Goal: Task Accomplishment & Management: Use online tool/utility

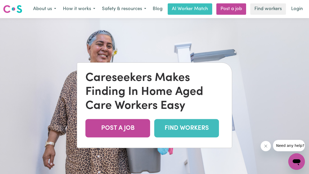
click at [298, 7] on link "Login" at bounding box center [297, 8] width 18 height 11
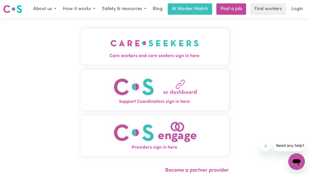
click at [189, 51] on img "Care workers and care seekers sign in here" at bounding box center [155, 43] width 88 height 19
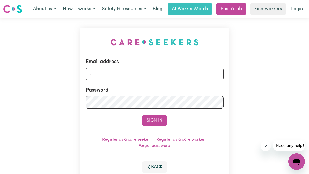
click at [266, 147] on icon "Close message from company" at bounding box center [266, 146] width 4 height 4
click at [160, 75] on input "." at bounding box center [155, 74] width 138 height 12
click at [160, 74] on input "." at bounding box center [155, 74] width 138 height 12
click at [172, 75] on input "." at bounding box center [155, 74] width 138 height 12
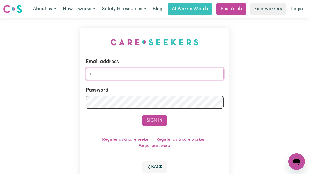
type input "r Cce"
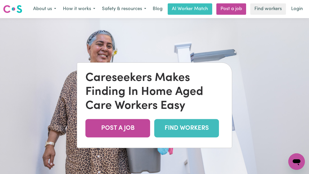
click at [294, 11] on link "Login" at bounding box center [297, 8] width 18 height 11
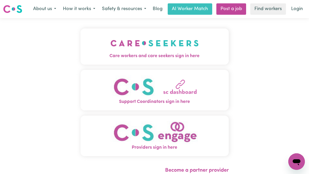
click at [162, 52] on img "Care workers and care seekers sign in here" at bounding box center [155, 43] width 88 height 19
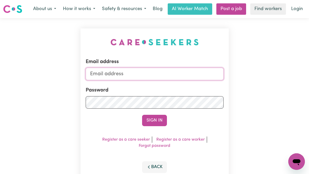
click at [157, 75] on input "Email address" at bounding box center [155, 74] width 138 height 12
click at [153, 168] on button "Back" at bounding box center [154, 167] width 25 height 11
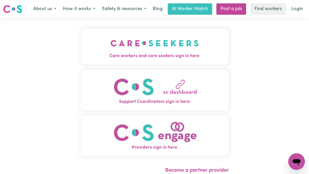
click at [176, 56] on span "Care workers and care seekers sign in here" at bounding box center [155, 56] width 148 height 7
click at [175, 56] on div "Care workers and care seekers sign in here Support Coordinators sign in here Pr…" at bounding box center [154, 99] width 155 height 162
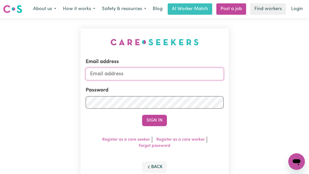
click at [168, 74] on input "Email address" at bounding box center [155, 74] width 138 height 12
type input "[EMAIL_ADDRESS][DOMAIN_NAME]"
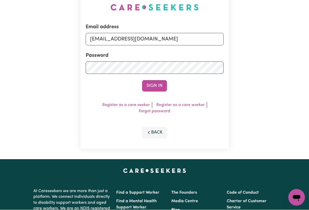
click at [256, 58] on div "Email address [EMAIL_ADDRESS][DOMAIN_NAME] Password Sign In Register as a care …" at bounding box center [154, 71] width 309 height 176
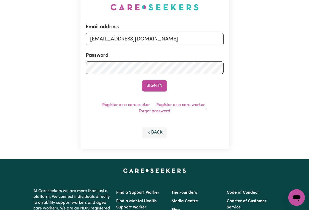
click at [158, 90] on button "Sign In" at bounding box center [154, 85] width 25 height 11
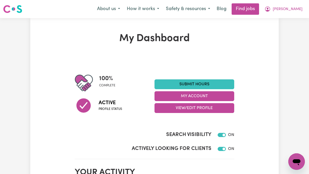
click at [259, 10] on link "Find jobs" at bounding box center [245, 8] width 27 height 11
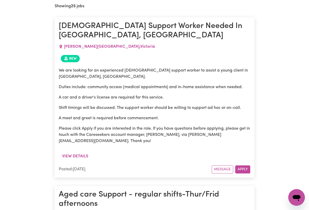
scroll to position [206, 0]
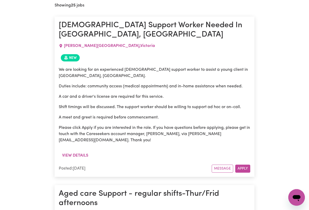
click at [126, 165] on div "Posted: [DATE] Message Apply" at bounding box center [155, 169] width 192 height 8
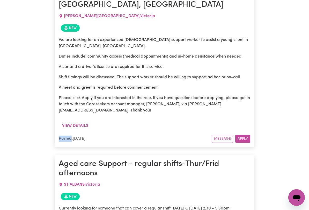
scroll to position [236, 0]
click at [179, 134] on div "Posted: [DATE] Message Apply" at bounding box center [155, 138] width 192 height 8
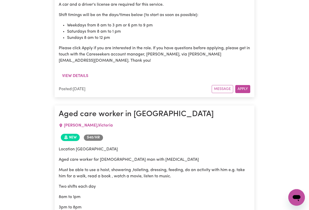
scroll to position [1016, 0]
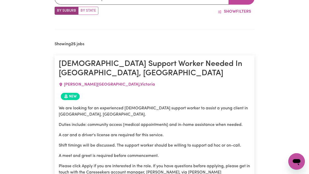
scroll to position [0, 0]
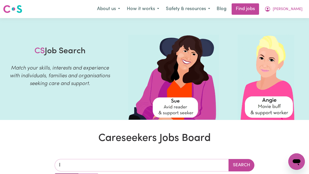
type input "I"
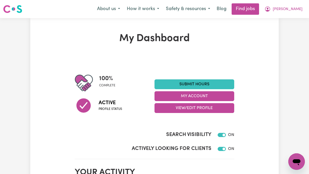
click at [258, 11] on link "Find jobs" at bounding box center [245, 8] width 27 height 11
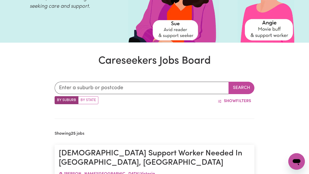
scroll to position [77, 0]
click at [154, 89] on input "text" at bounding box center [142, 88] width 174 height 12
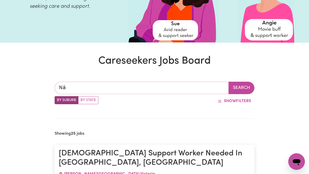
type input "Nar"
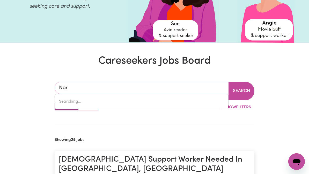
type input "Nar NAR GOON, [GEOGRAPHIC_DATA], 3812"
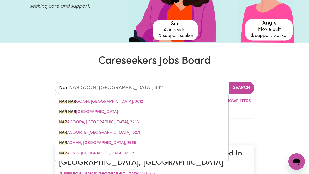
type input "Narr"
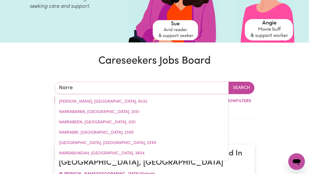
type input "Narre"
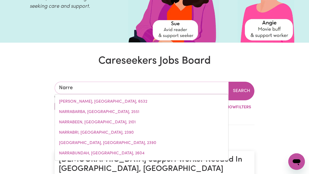
type input "[PERSON_NAME][GEOGRAPHIC_DATA], 3805"
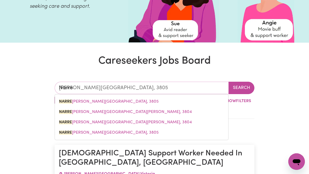
click at [156, 104] on link "[PERSON_NAME][GEOGRAPHIC_DATA], 3805" at bounding box center [142, 102] width 174 height 10
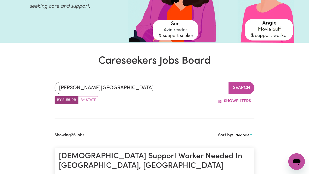
click at [243, 89] on button "Search" at bounding box center [242, 88] width 26 height 12
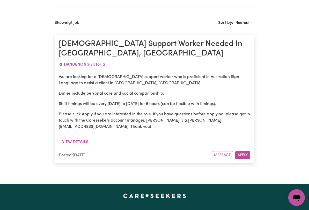
scroll to position [190, 0]
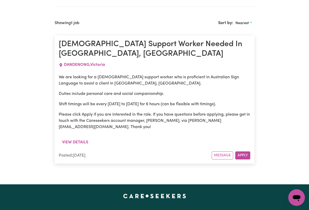
click at [205, 147] on article "[DEMOGRAPHIC_DATA] Support Worker Needed In [GEOGRAPHIC_DATA], [GEOGRAPHIC_DATA…" at bounding box center [155, 99] width 200 height 128
click at [220, 88] on div "We are looking for a [DEMOGRAPHIC_DATA] support worker who is proficient in Aus…" at bounding box center [155, 102] width 192 height 56
click at [249, 101] on p "Shift timings will be every [DATE] to [DATE] for 6 hours (can be flexible with …" at bounding box center [155, 104] width 192 height 6
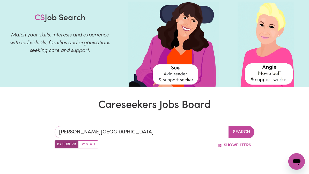
type input "[PERSON_NAME][GEOGRAPHIC_DATA], 3805"
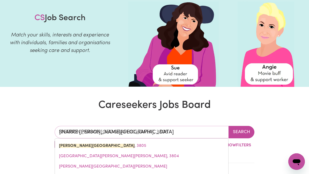
type input "S [PERSON_NAME][GEOGRAPHIC_DATA]"
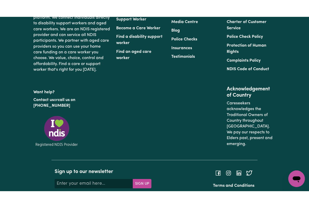
scroll to position [78, 0]
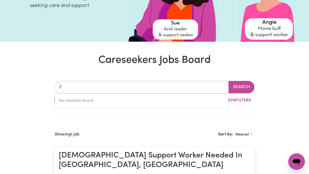
type input "/"
type input "Spr"
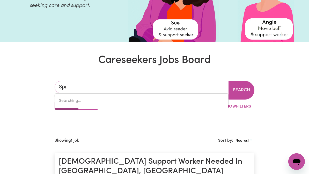
type input "[PERSON_NAME], [GEOGRAPHIC_DATA], 4825"
type input "Spri"
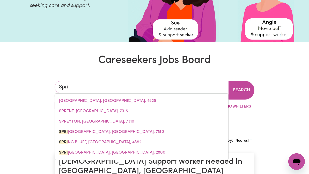
type input "[GEOGRAPHIC_DATA], [GEOGRAPHIC_DATA], 7190"
type input "Sprin"
type input "[GEOGRAPHIC_DATA], [GEOGRAPHIC_DATA], 7190"
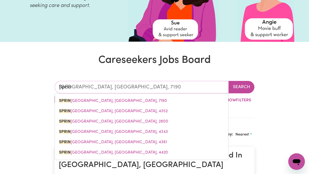
type input "Spring"
type input "[GEOGRAPHIC_DATA], [GEOGRAPHIC_DATA], 7190"
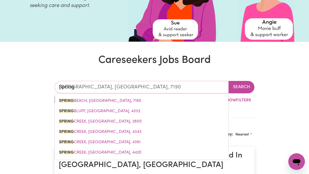
type input "Springv"
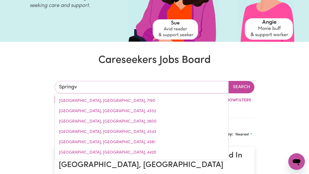
type input "Springva"
type input "SpringvaLE, [GEOGRAPHIC_DATA], 2650"
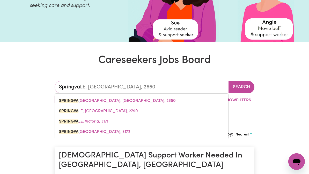
type input "Springval"
type input "SpringvalE, [GEOGRAPHIC_DATA], 2650"
type input "Springvale"
type input "[GEOGRAPHIC_DATA], [GEOGRAPHIC_DATA], 2650"
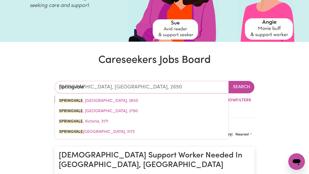
type input "Springvale"
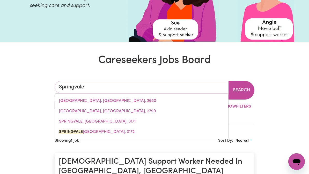
type input "[GEOGRAPHIC_DATA]"
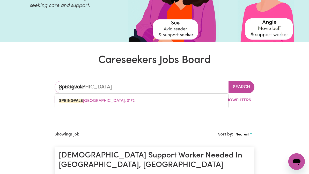
type input "Springvale v"
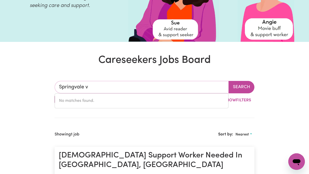
type input "Springvale"
type input "[GEOGRAPHIC_DATA]"
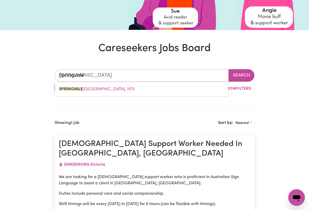
scroll to position [90, 0]
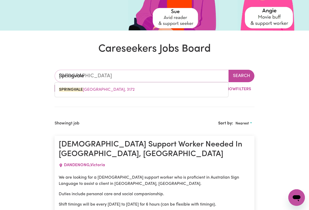
click at [146, 91] on link "[GEOGRAPHIC_DATA], 3172" at bounding box center [142, 89] width 174 height 10
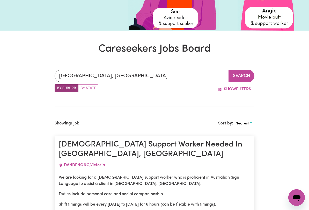
click at [243, 78] on button "Search" at bounding box center [242, 76] width 26 height 12
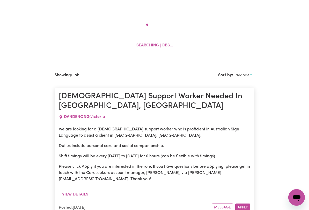
scroll to position [196, 0]
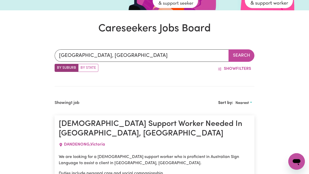
click at [239, 56] on button "Search" at bounding box center [242, 56] width 26 height 12
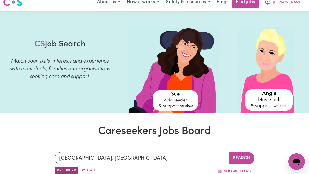
scroll to position [0, 0]
